Goal: Information Seeking & Learning: Learn about a topic

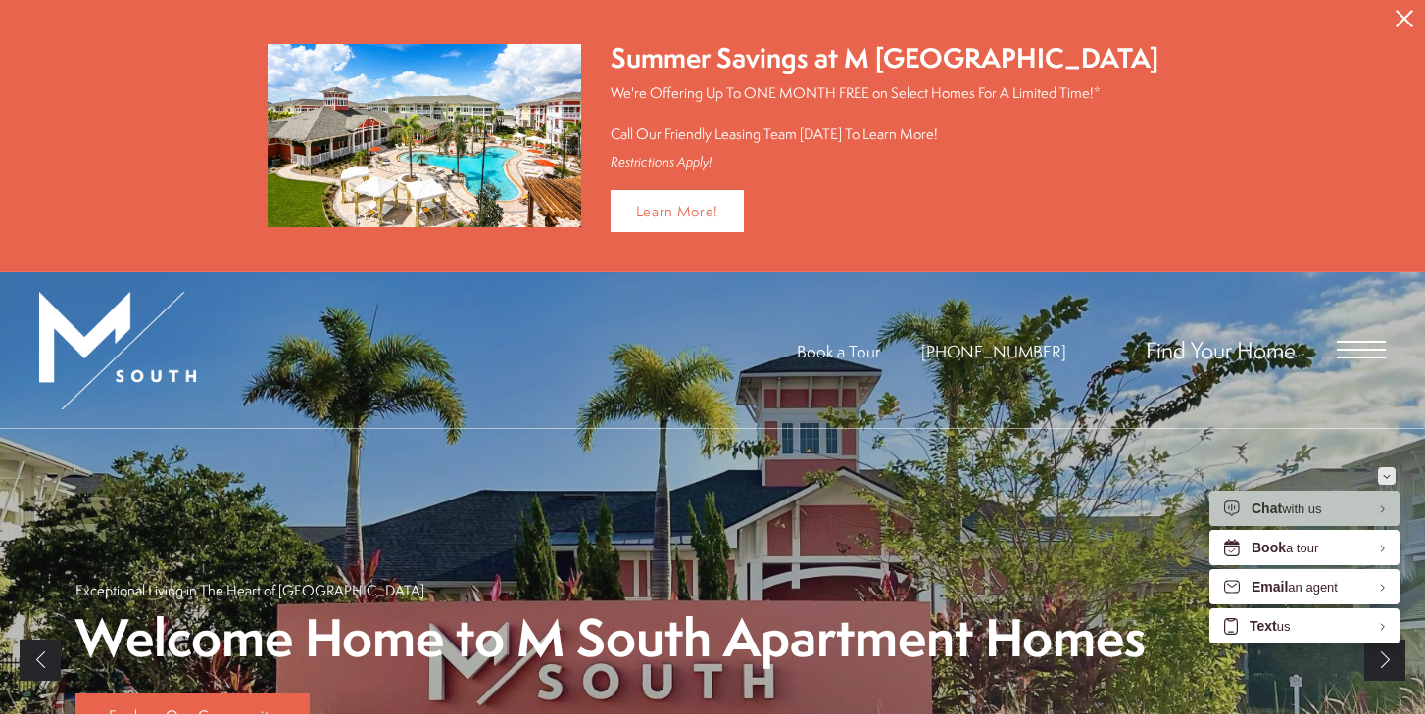
click at [1393, 475] on button "Minimize" at bounding box center [1387, 476] width 18 height 18
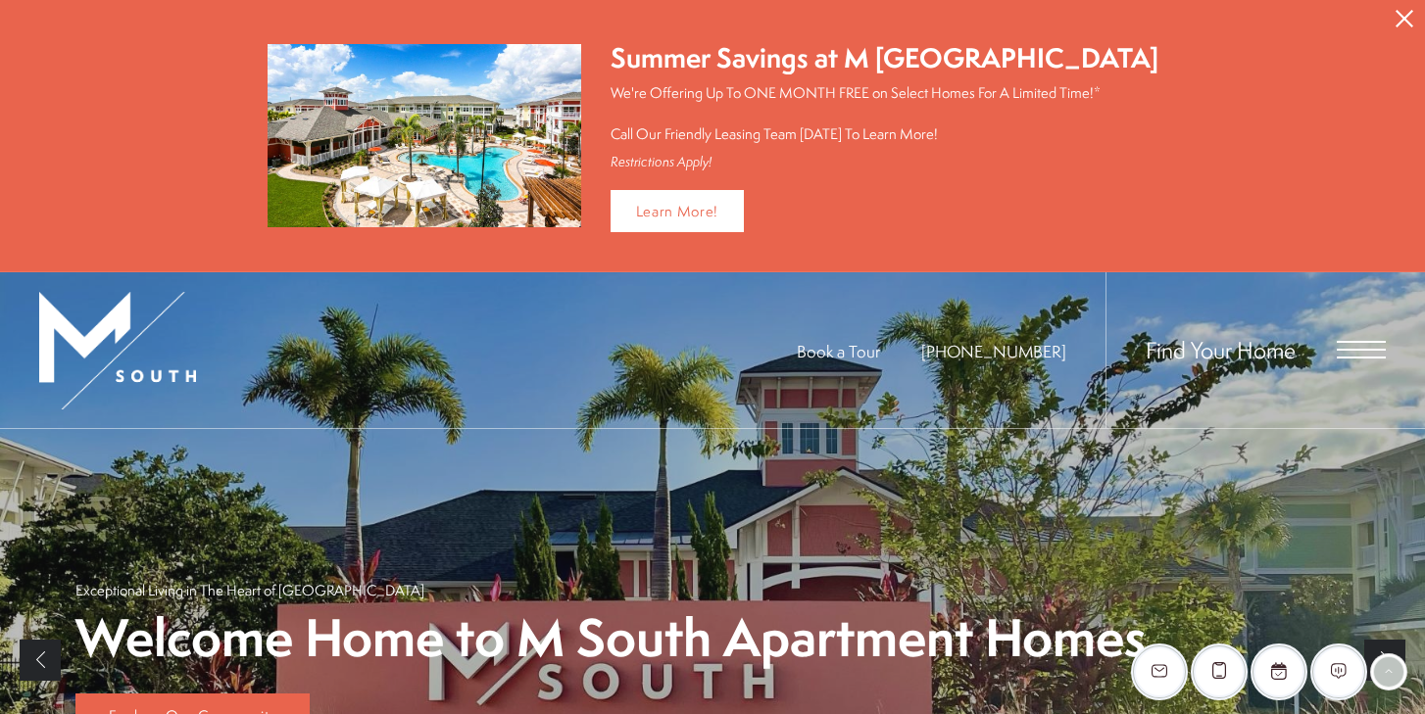
click at [1395, 18] on icon "Close Alert" at bounding box center [1404, 19] width 18 height 18
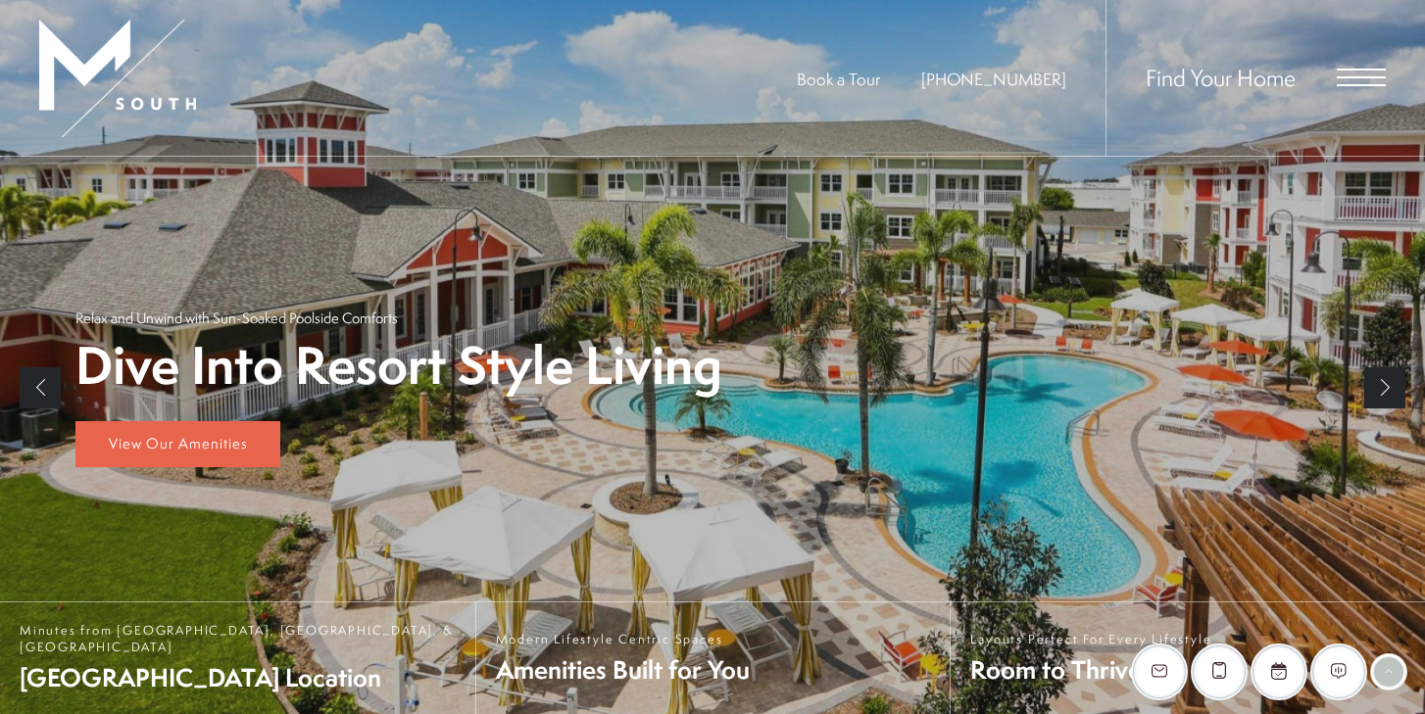
click at [1389, 385] on link "Next" at bounding box center [1384, 387] width 41 height 41
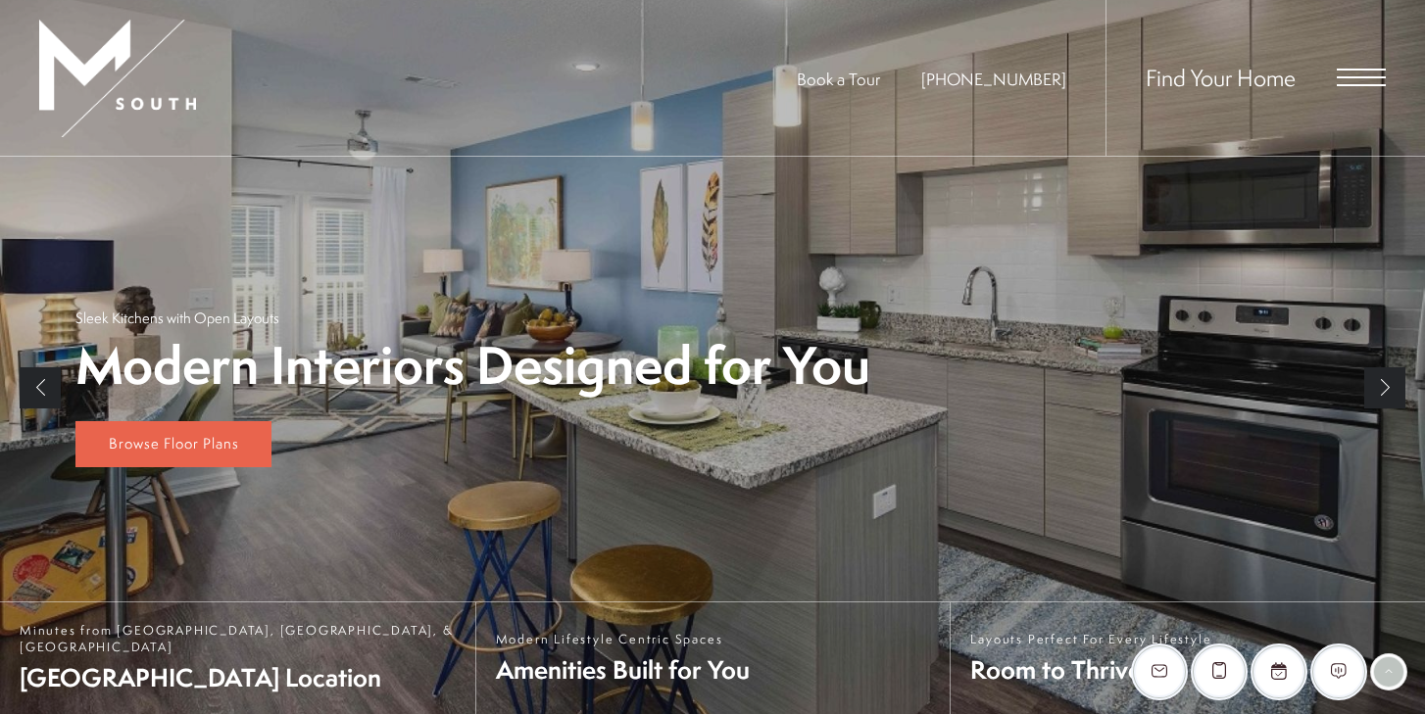
click at [1389, 385] on link "Next" at bounding box center [1384, 387] width 41 height 41
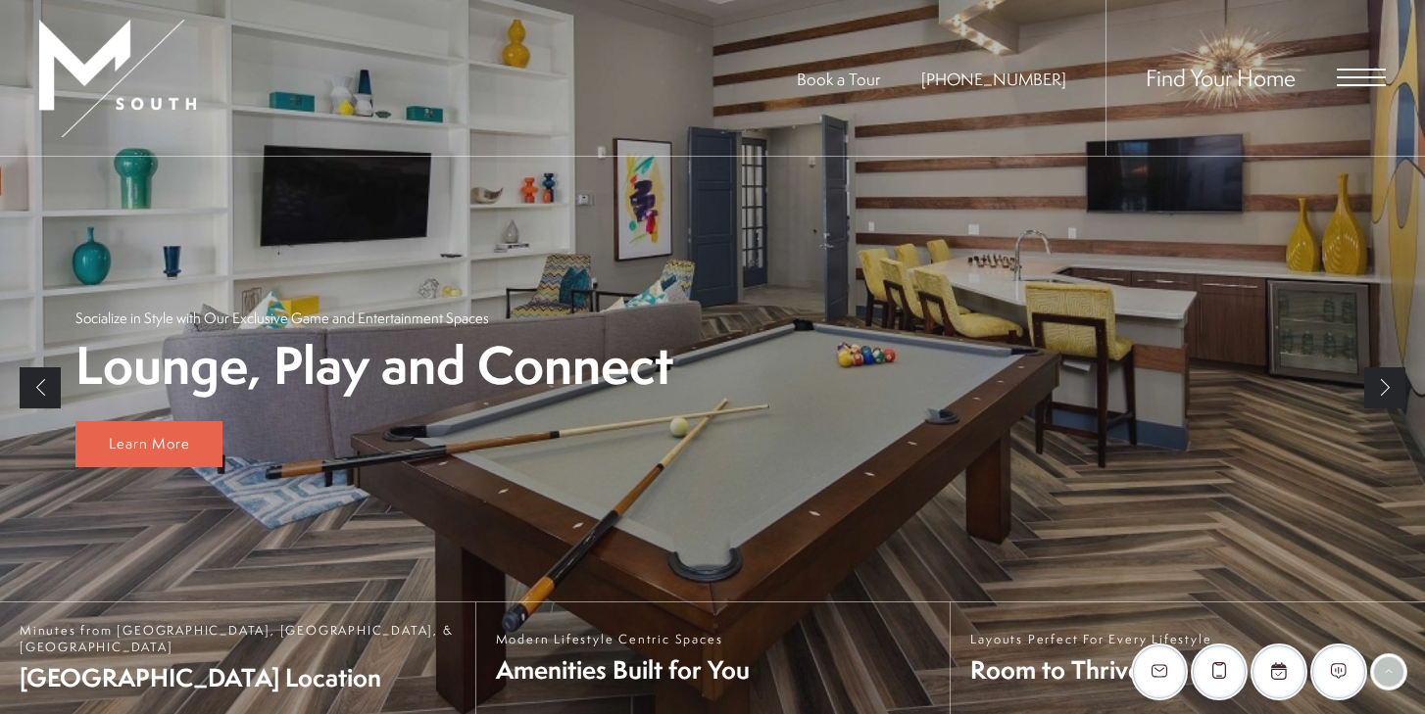
click at [1389, 385] on link "Next" at bounding box center [1384, 387] width 41 height 41
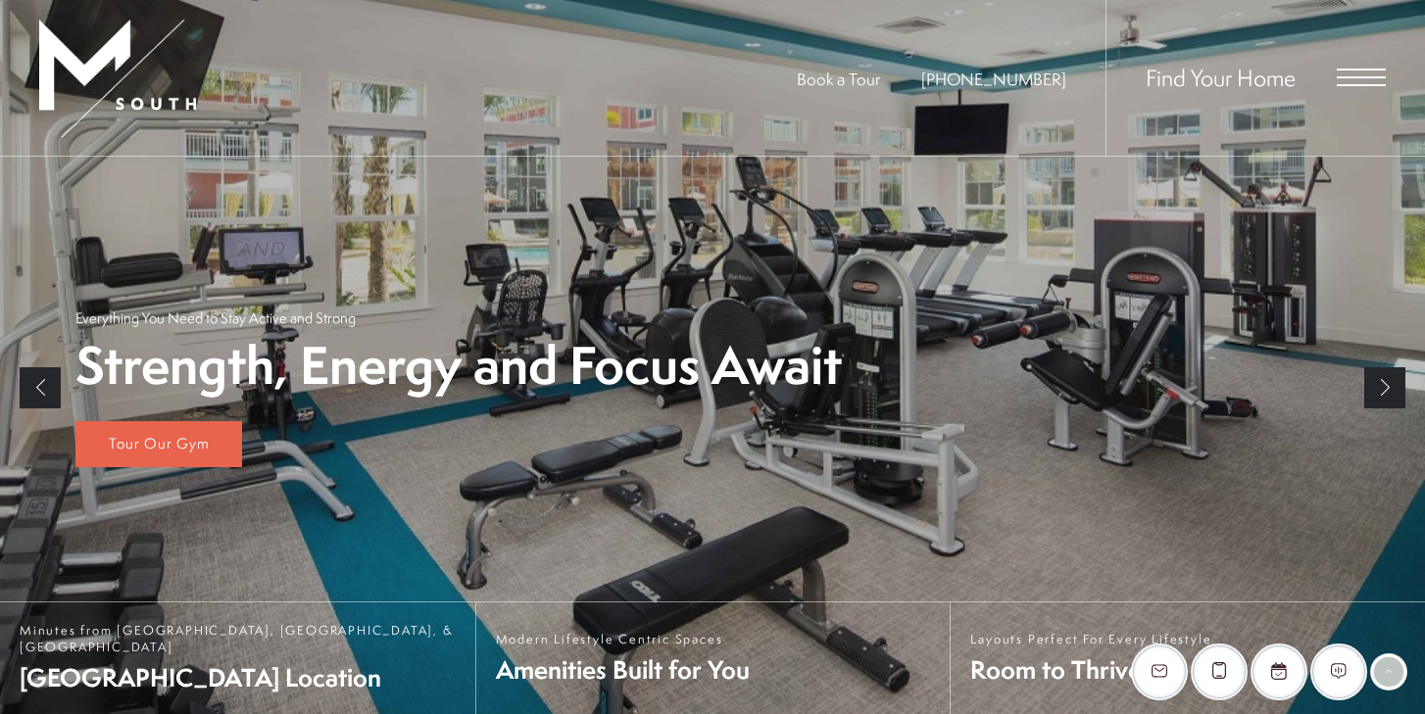
click at [1389, 385] on link "Next" at bounding box center [1384, 387] width 41 height 41
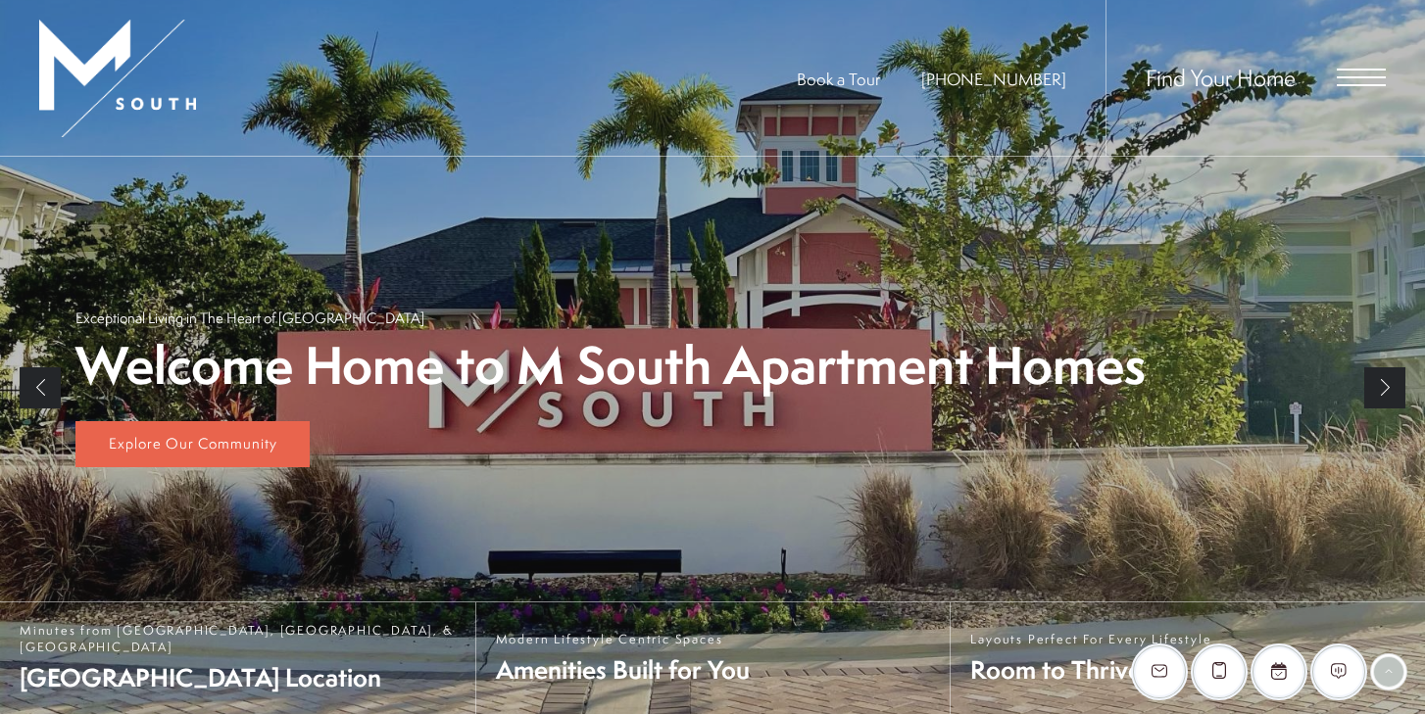
click at [1389, 384] on link "Next" at bounding box center [1384, 387] width 41 height 41
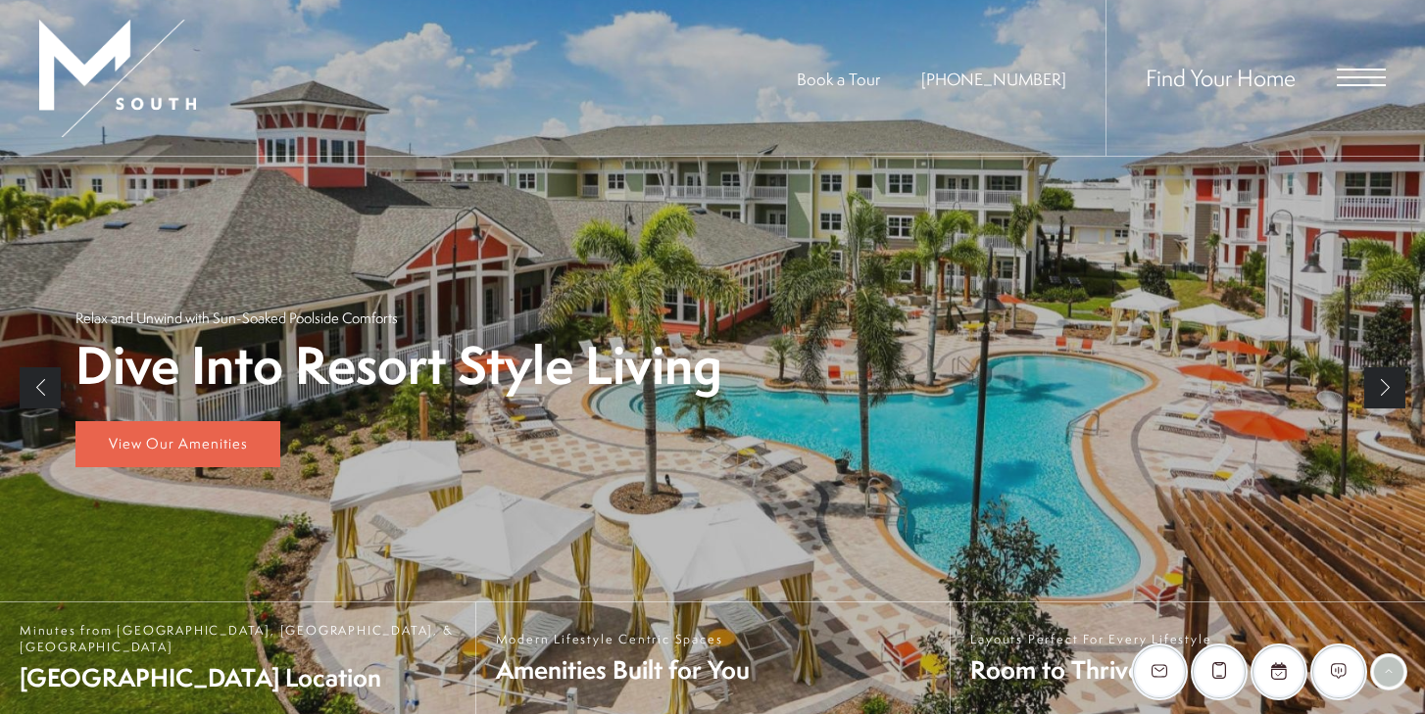
click at [1389, 385] on link "Next" at bounding box center [1384, 387] width 41 height 41
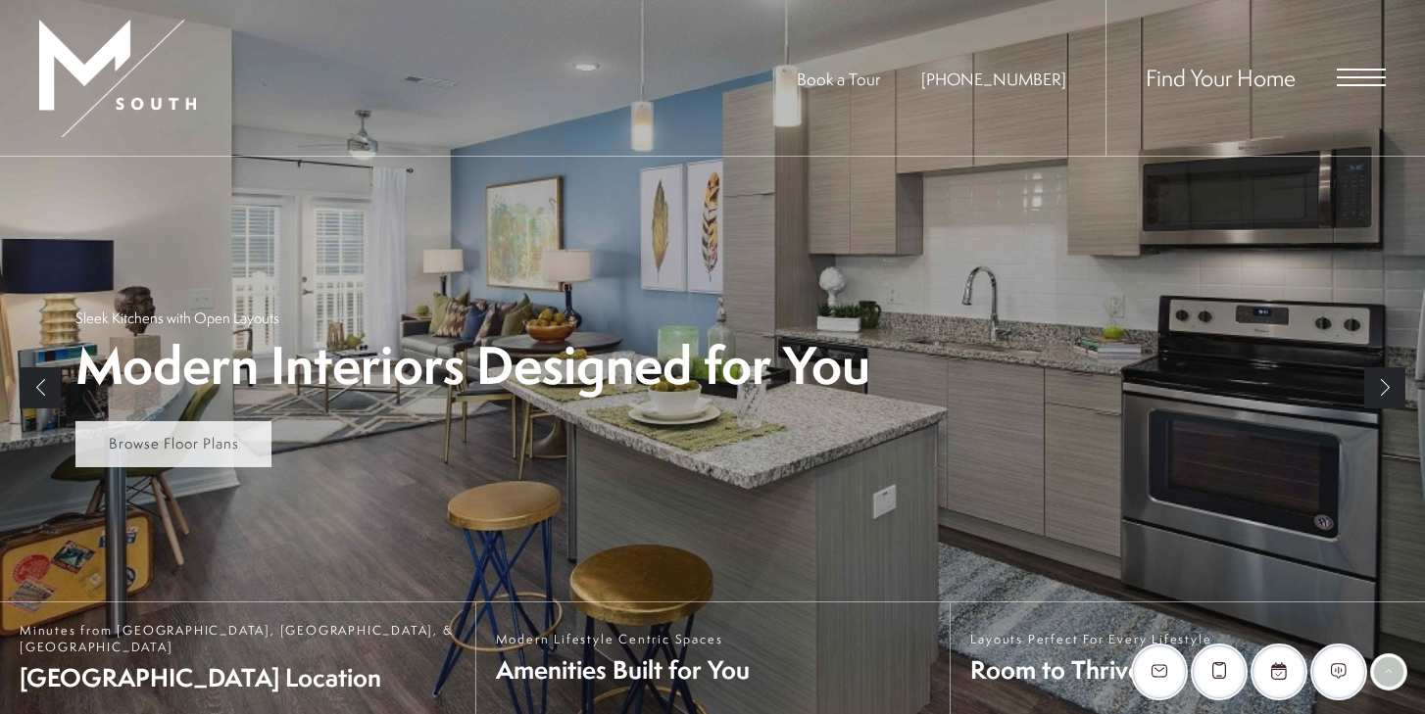
click at [238, 456] on link "Browse Floor Plans" at bounding box center [173, 444] width 196 height 47
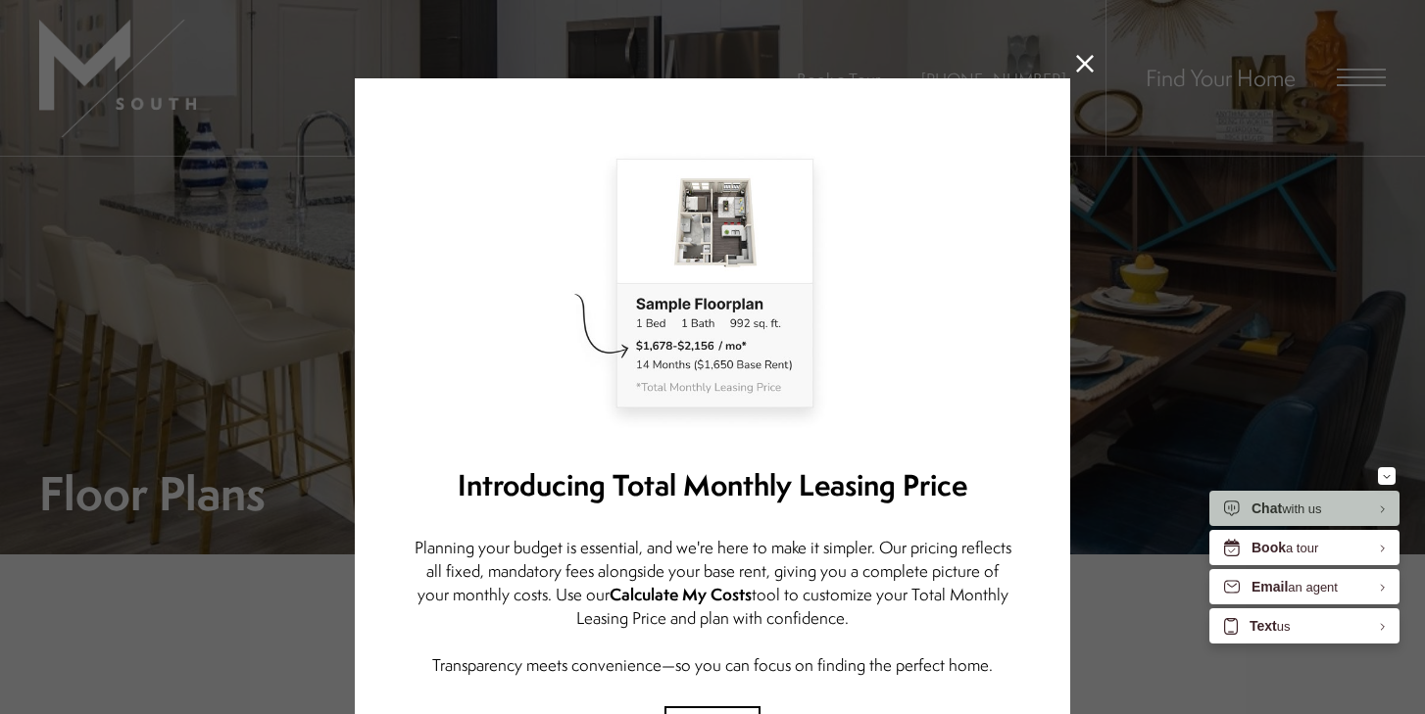
click at [1089, 71] on icon at bounding box center [1085, 64] width 18 height 18
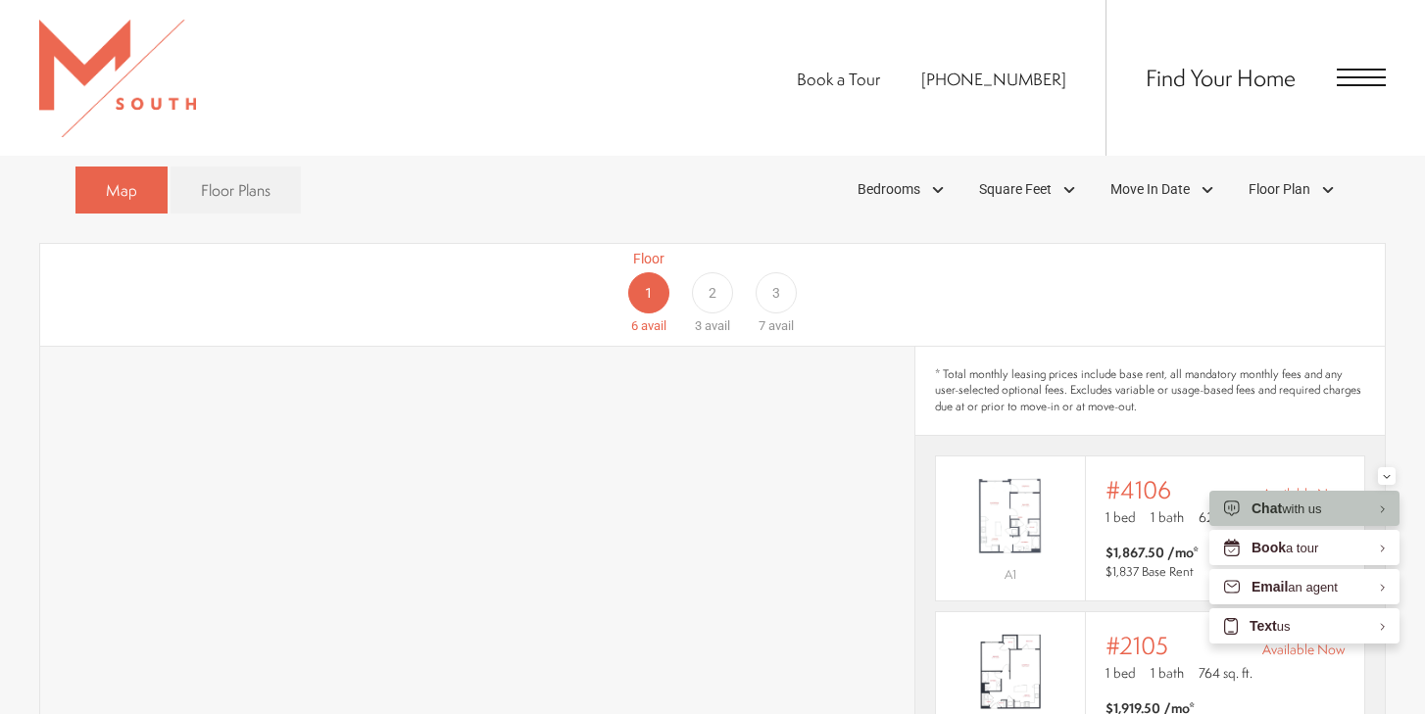
scroll to position [1147, 0]
click at [274, 168] on link "Floor Plans" at bounding box center [236, 192] width 130 height 48
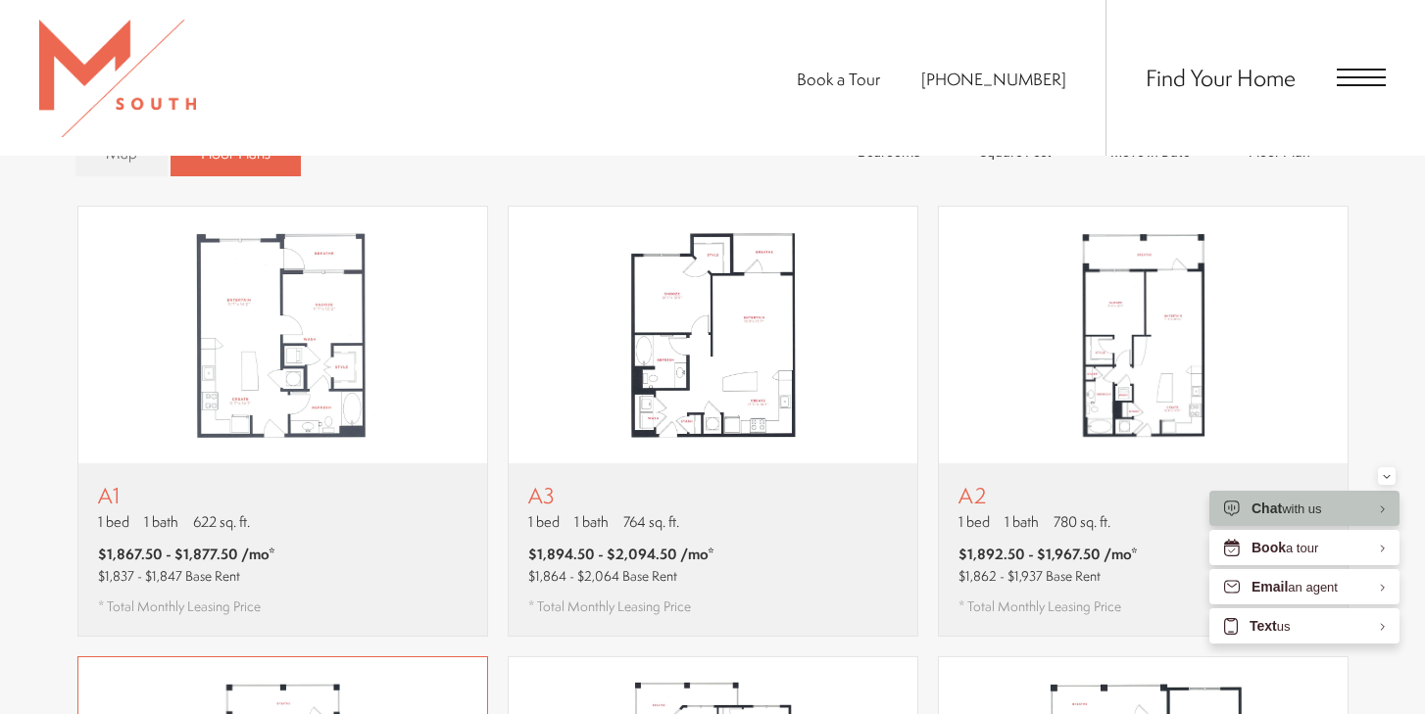
scroll to position [1182, 0]
click at [1393, 474] on button "Minimize" at bounding box center [1387, 476] width 18 height 18
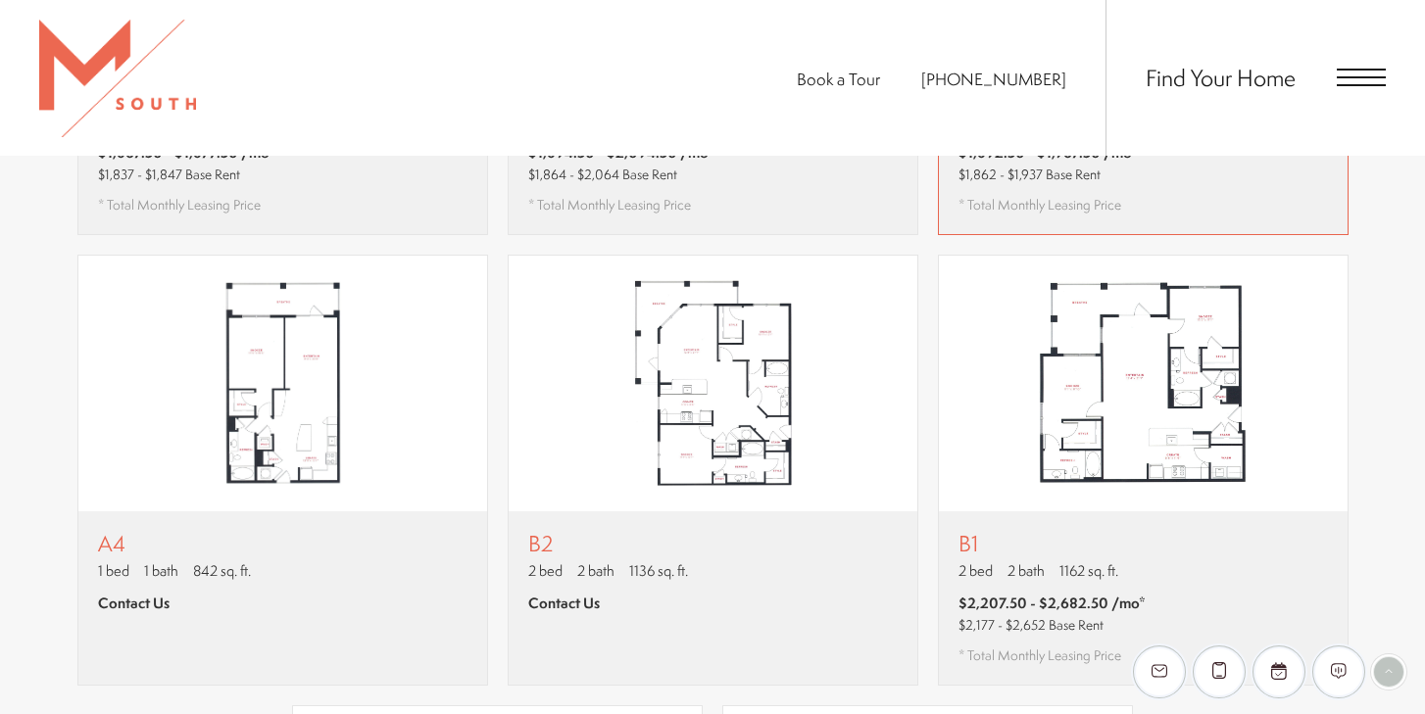
scroll to position [1589, 0]
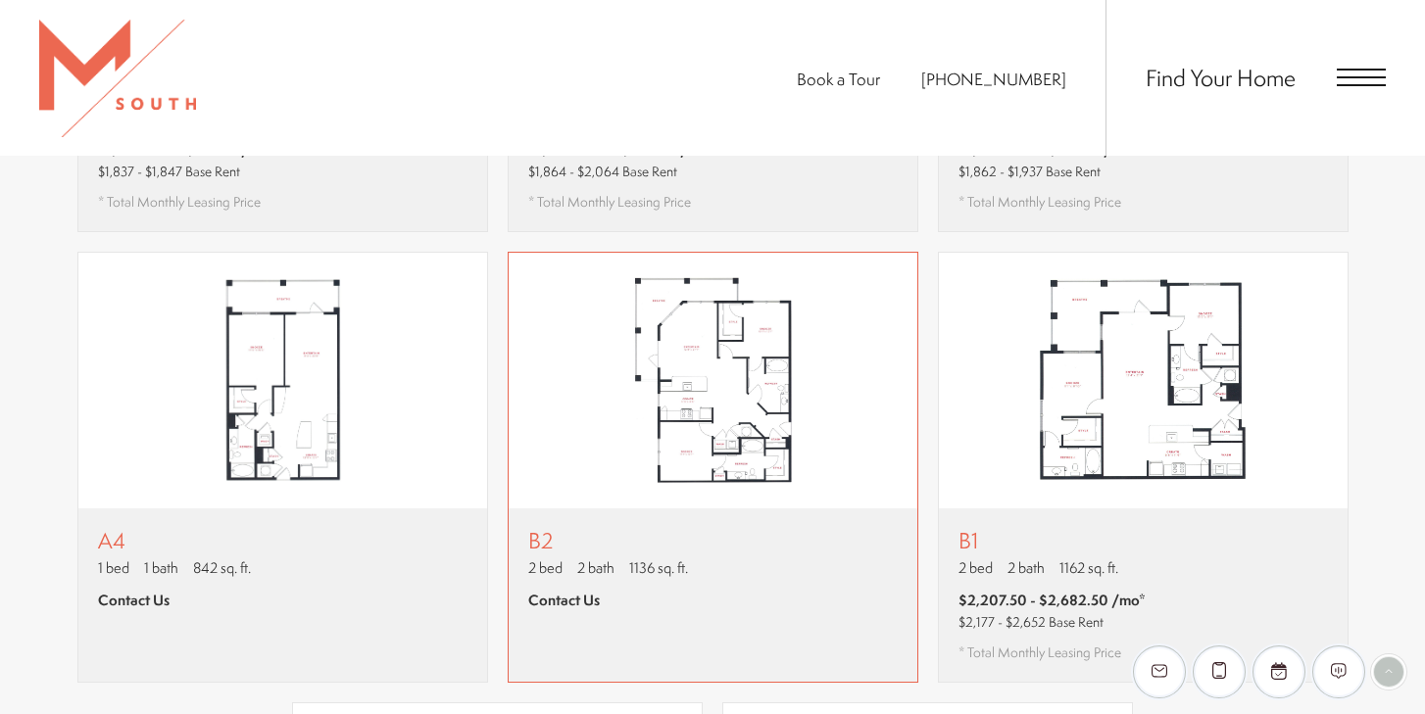
click at [829, 415] on img "View floor plan B2" at bounding box center [713, 381] width 409 height 257
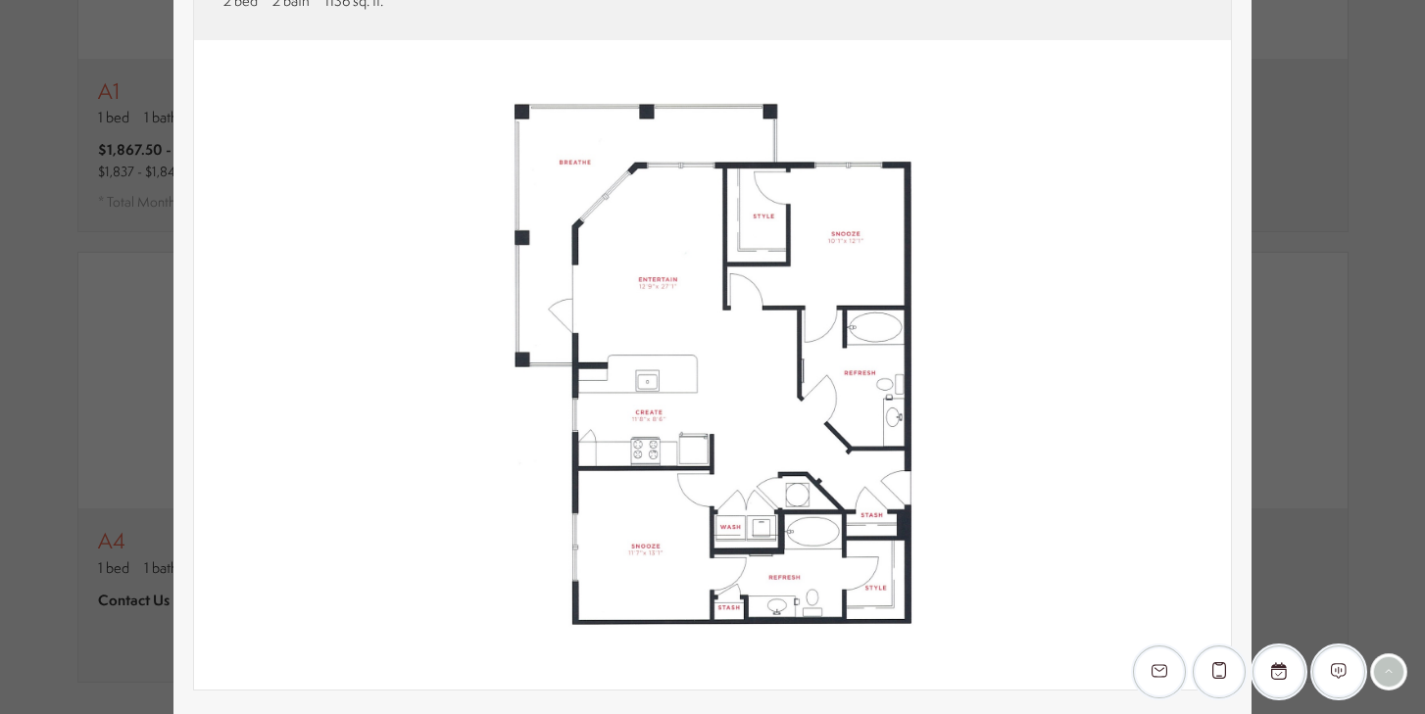
scroll to position [0, 0]
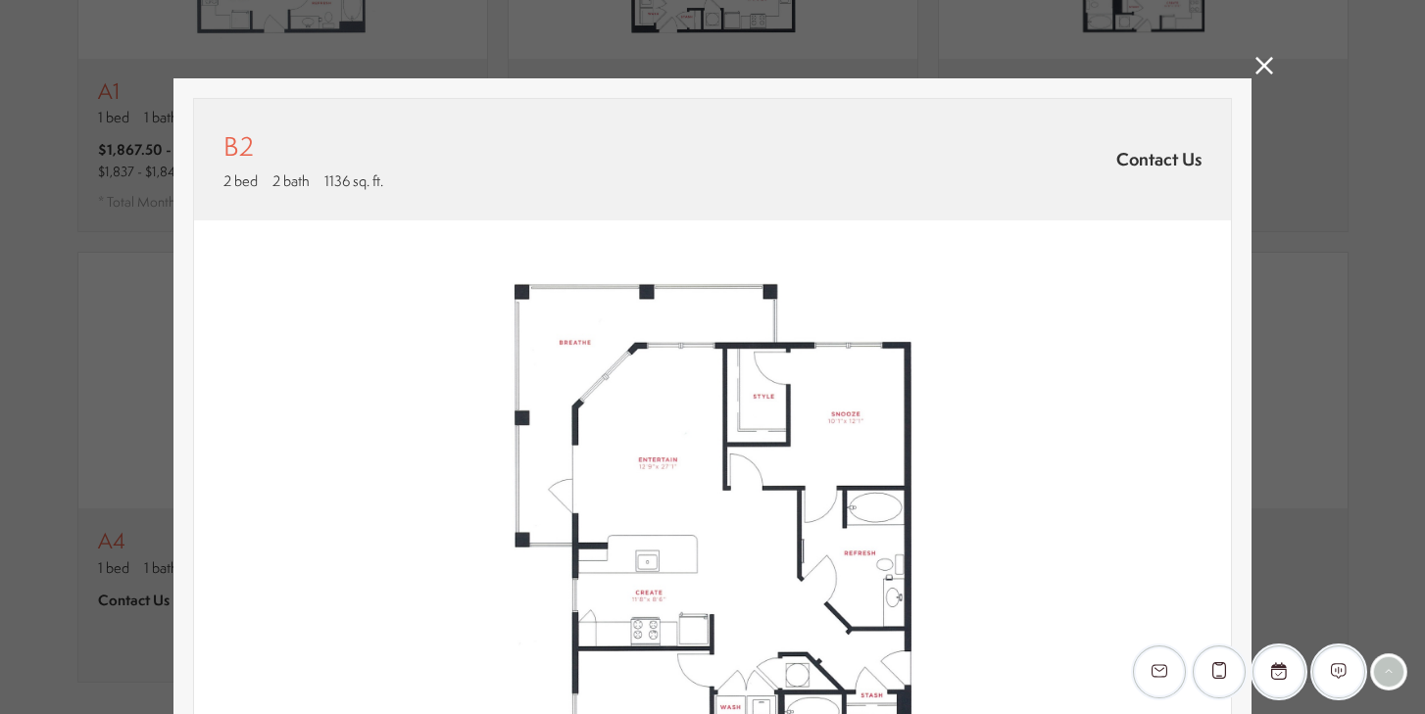
click at [1258, 69] on icon at bounding box center [1264, 66] width 18 height 18
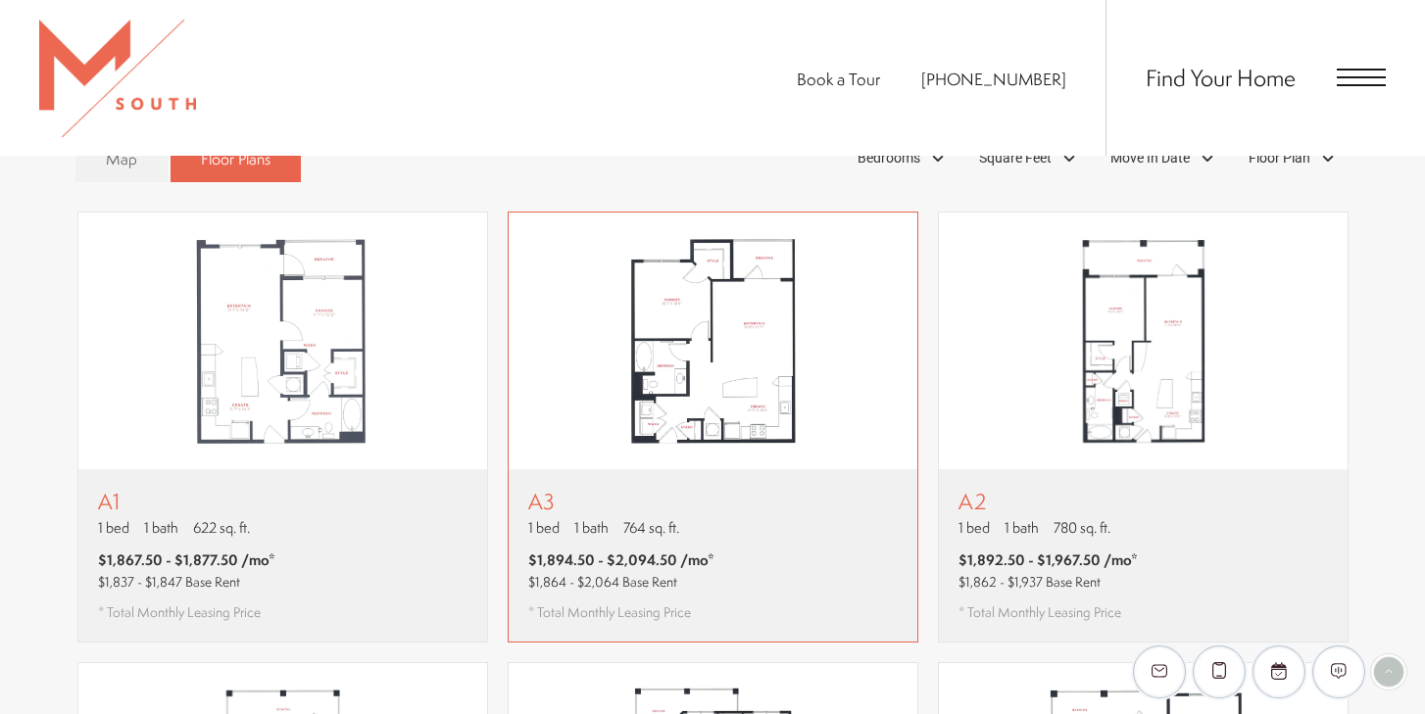
scroll to position [1178, 0]
click at [813, 437] on img "View floor plan A3" at bounding box center [713, 342] width 409 height 257
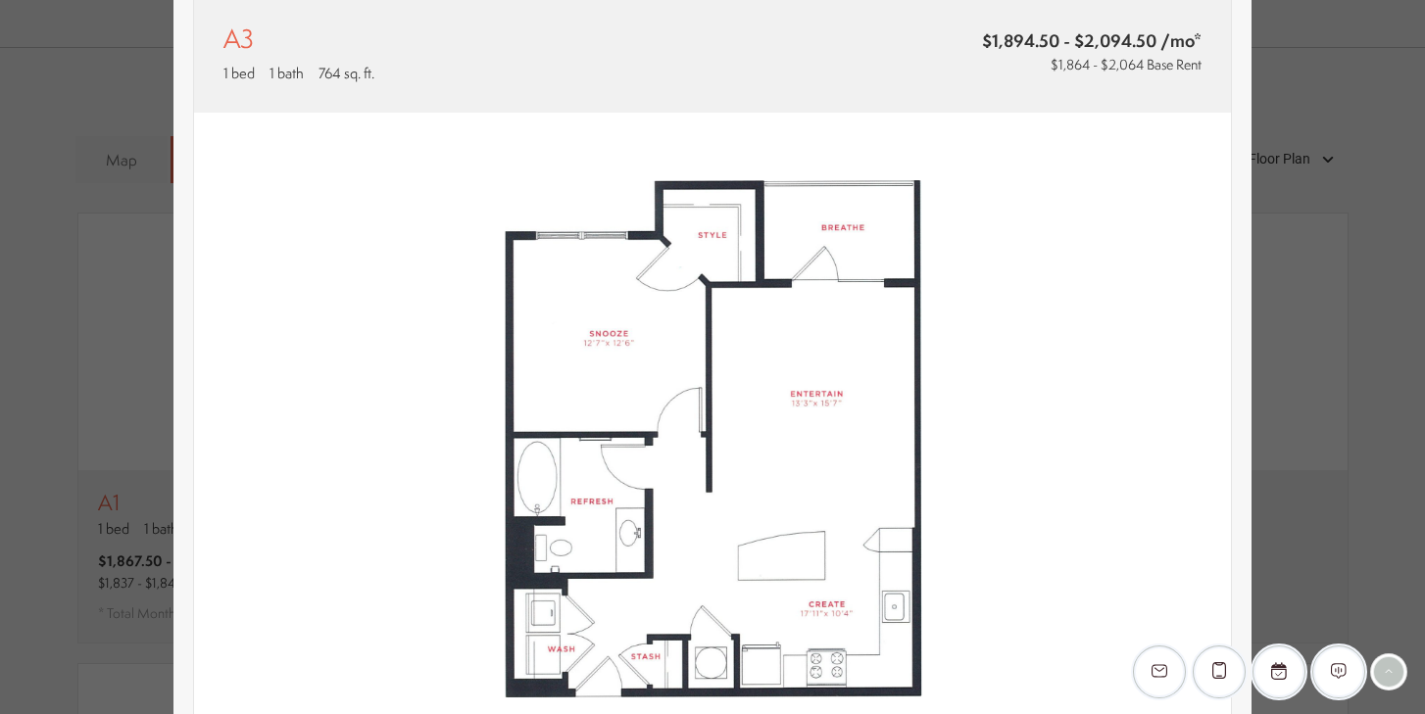
scroll to position [0, 0]
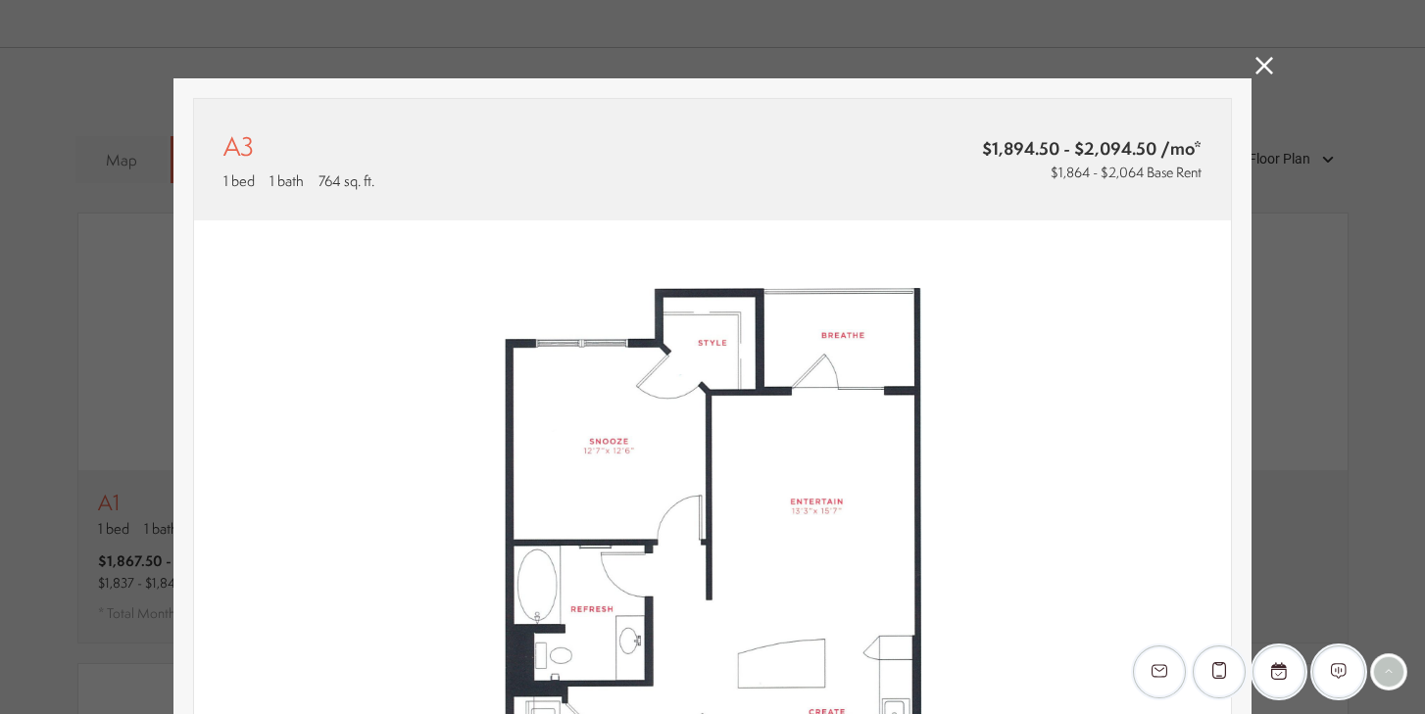
click at [1264, 69] on icon at bounding box center [1264, 66] width 18 height 18
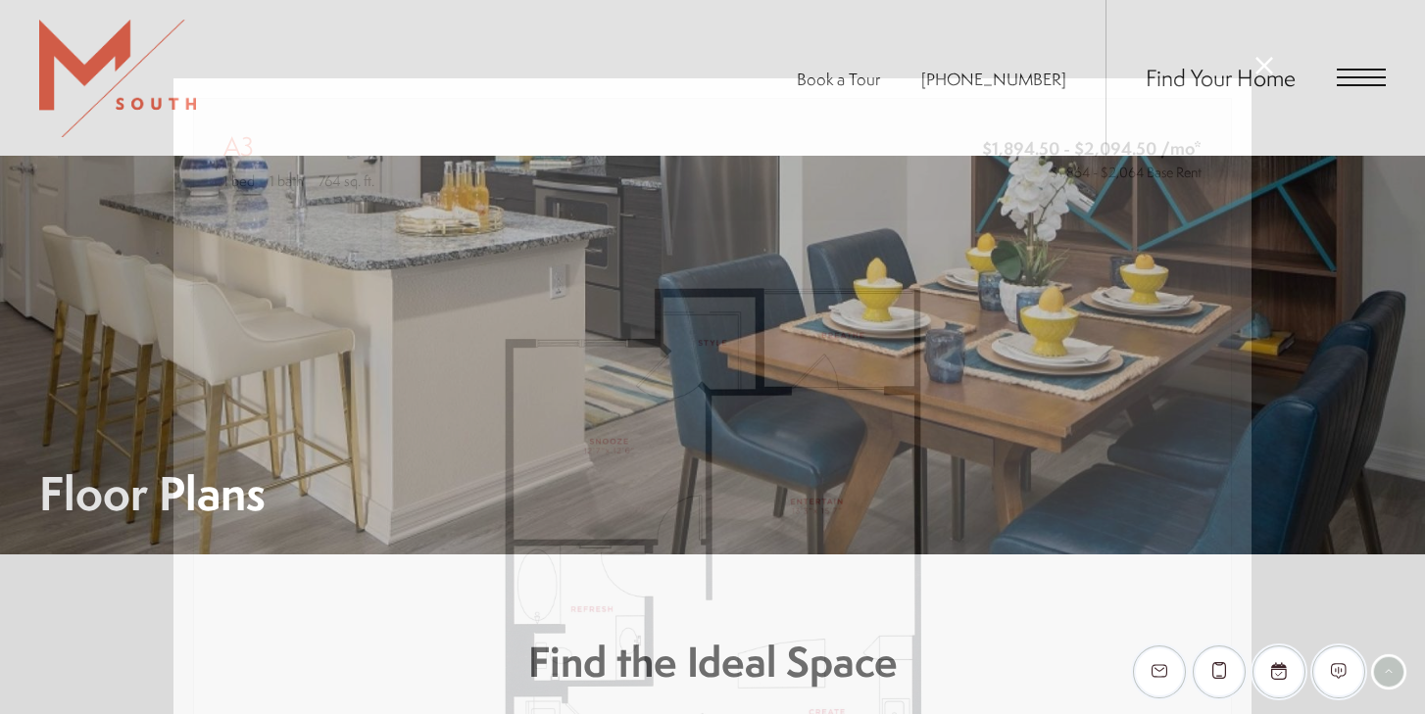
scroll to position [1178, 0]
